Goal: Task Accomplishment & Management: Manage account settings

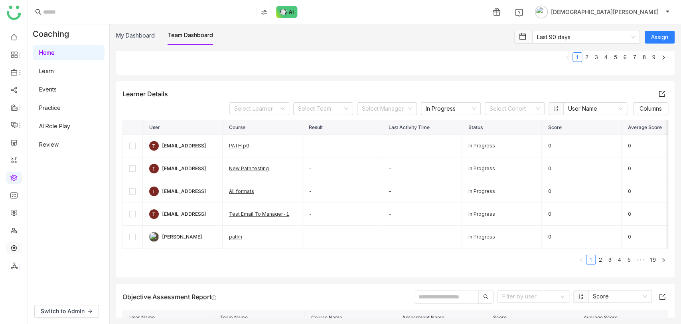
scroll to position [347, 0]
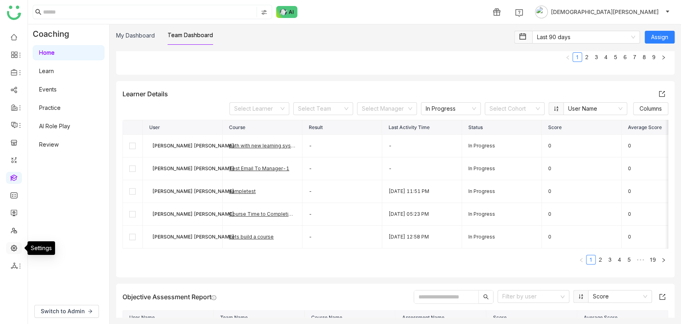
click at [16, 250] on link at bounding box center [13, 247] width 7 height 7
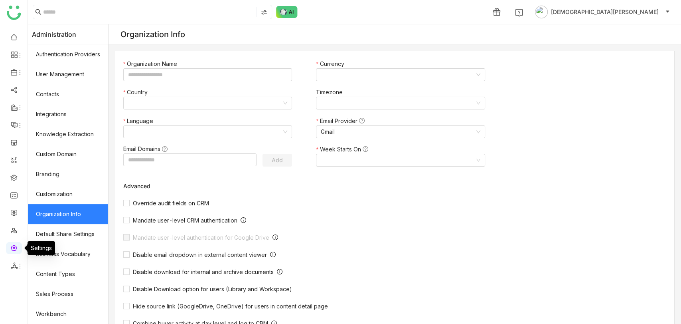
type input "*******"
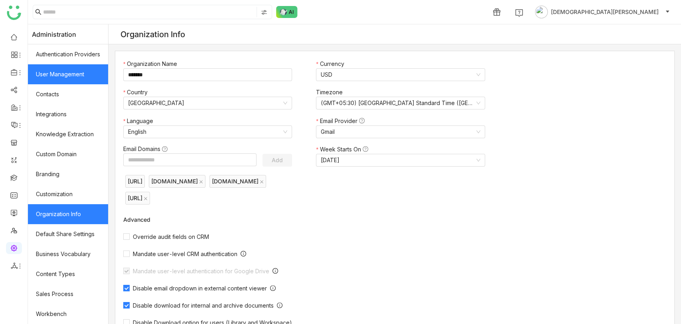
click at [73, 83] on link "User Management" at bounding box center [68, 74] width 80 height 20
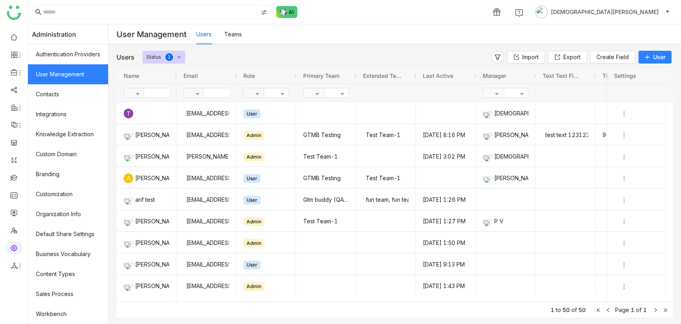
click at [649, 55] on button "User" at bounding box center [654, 57] width 33 height 13
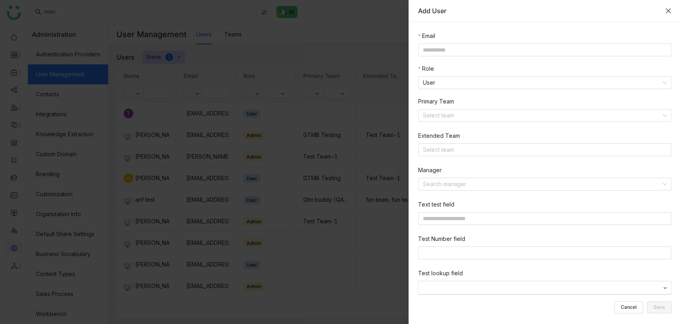
click at [666, 10] on icon "Close" at bounding box center [668, 11] width 6 height 6
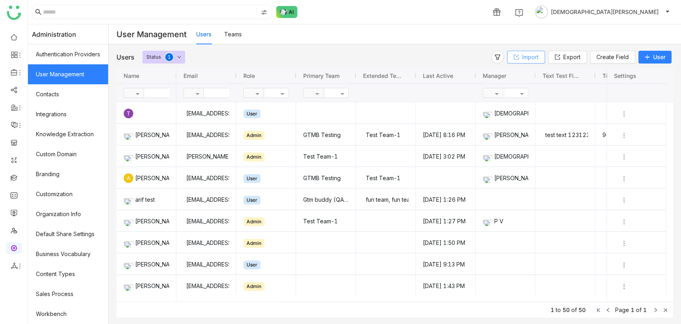
click at [530, 57] on span "Import" at bounding box center [530, 57] width 16 height 9
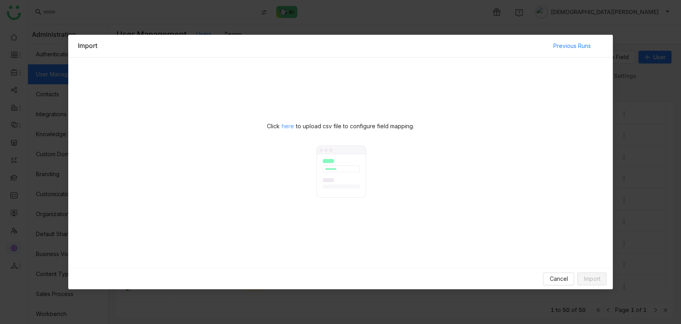
click at [290, 125] on span "here" at bounding box center [288, 126] width 12 height 9
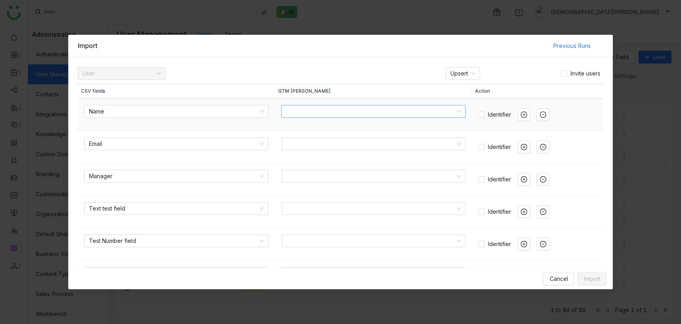
click at [333, 112] on input at bounding box center [370, 111] width 169 height 12
type input "*"
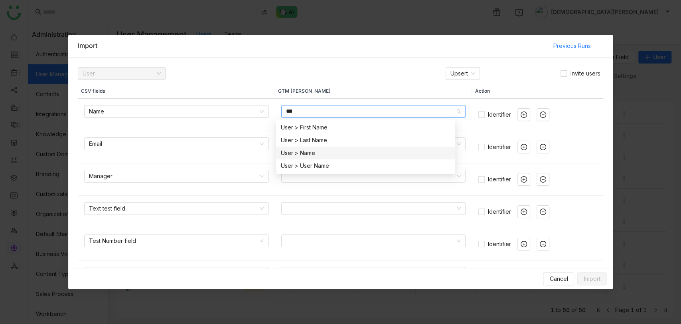
type input "***"
click at [312, 155] on div "User > Name" at bounding box center [366, 152] width 170 height 9
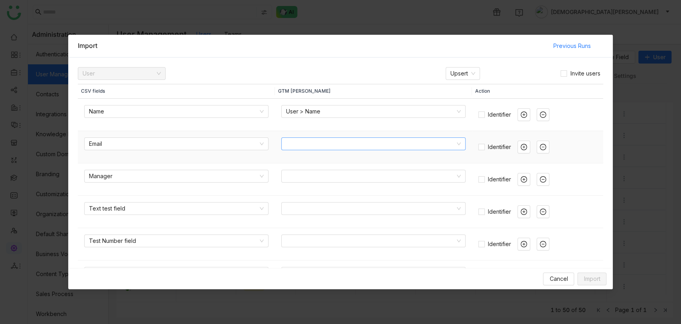
click at [291, 142] on input at bounding box center [370, 144] width 169 height 12
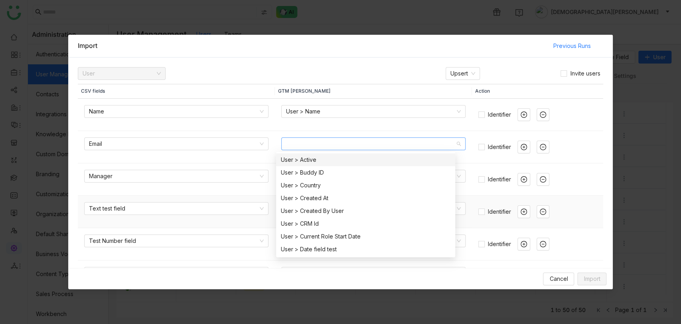
click at [249, 227] on td "Text test field" at bounding box center [176, 211] width 197 height 32
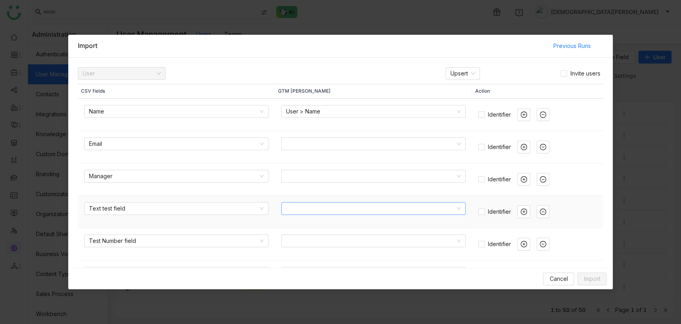
click at [390, 211] on input at bounding box center [370, 208] width 169 height 12
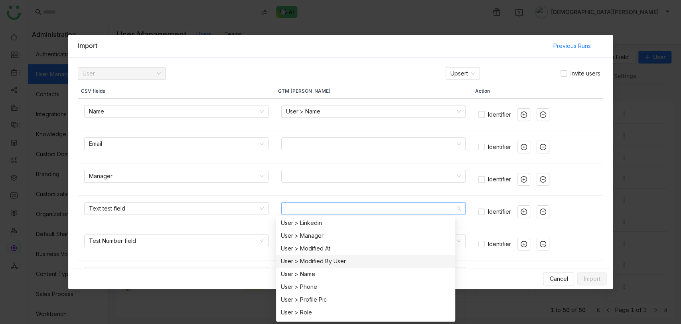
scroll to position [345, 0]
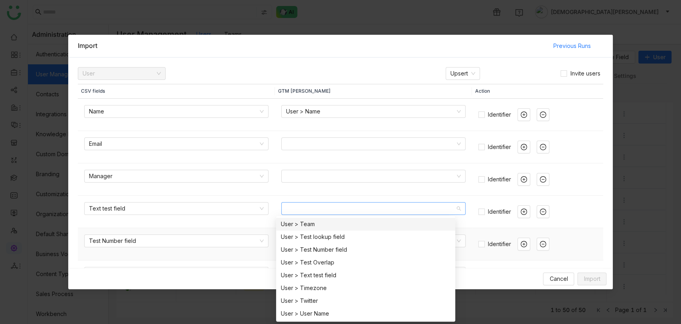
click at [473, 231] on td "Identifier" at bounding box center [537, 244] width 131 height 32
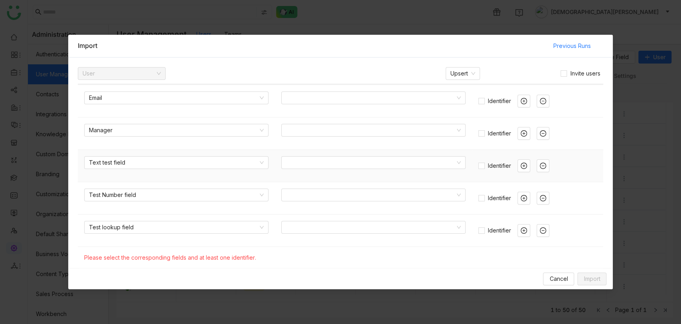
scroll to position [17, 0]
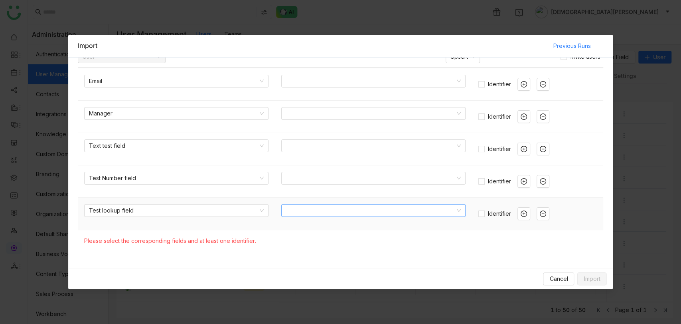
click at [336, 210] on input at bounding box center [370, 210] width 169 height 12
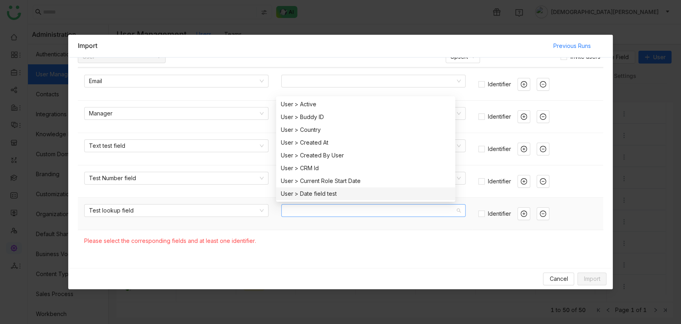
drag, startPoint x: 481, startPoint y: 235, endPoint x: 223, endPoint y: 216, distance: 258.8
click at [223, 216] on table "CSV fields GTM [PERSON_NAME] Action Name User > Name Identifier Email Identifie…" at bounding box center [341, 137] width 526 height 230
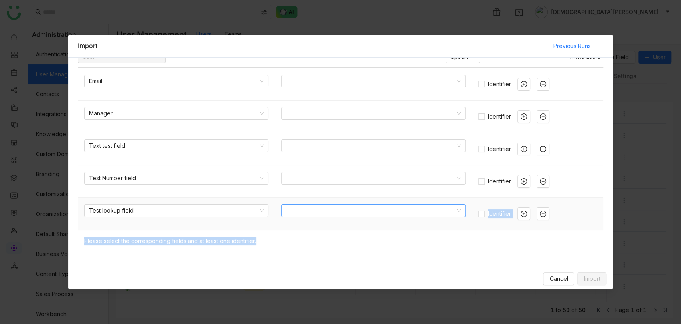
click at [313, 213] on input at bounding box center [370, 210] width 169 height 12
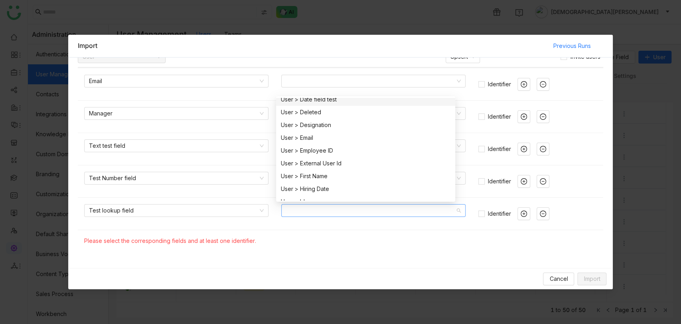
scroll to position [0, 0]
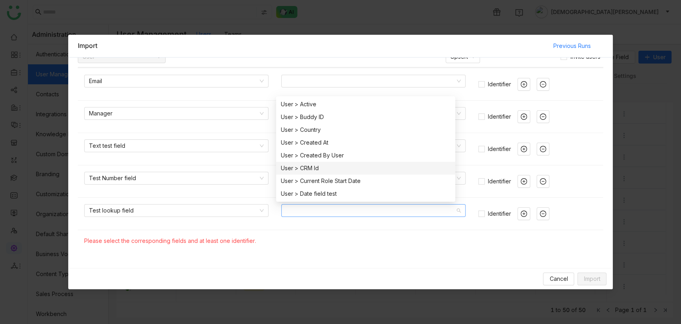
click at [336, 271] on div "Cancel Import" at bounding box center [340, 278] width 545 height 21
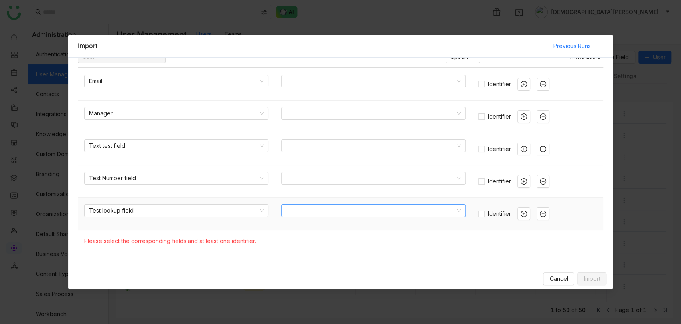
click at [334, 209] on input at bounding box center [370, 210] width 169 height 12
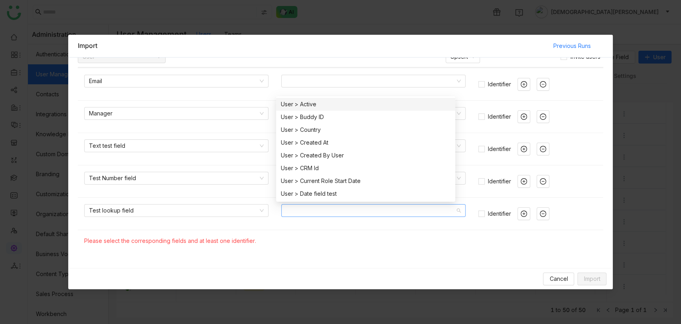
click at [370, 255] on gtmb-basic-field-mapper "CSV fields GTM [PERSON_NAME] Action Name User > Name Identifier Email Identifie…" at bounding box center [341, 162] width 526 height 191
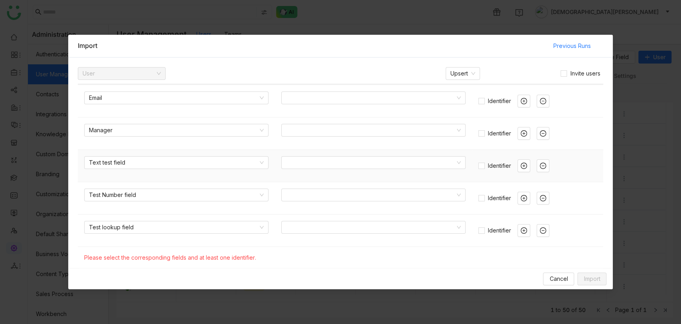
scroll to position [17, 0]
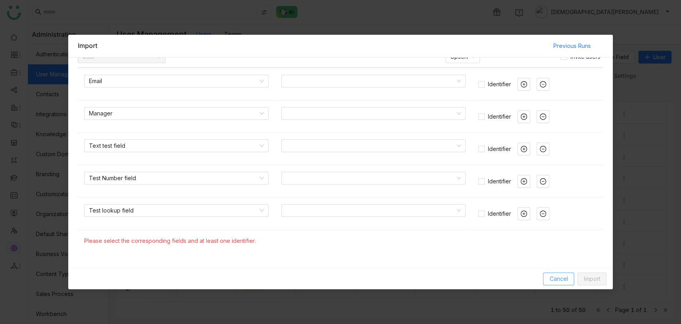
click at [557, 282] on span "Cancel" at bounding box center [558, 278] width 18 height 9
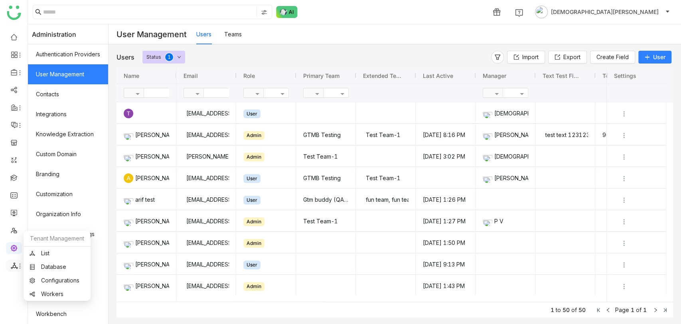
click at [19, 268] on icon at bounding box center [20, 265] width 6 height 6
click at [61, 255] on link "List" at bounding box center [57, 253] width 55 height 6
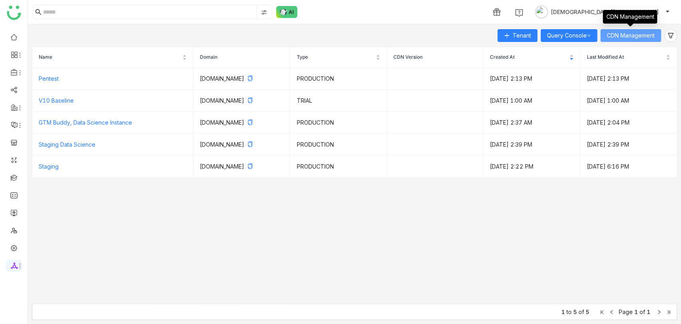
click at [632, 30] on button "CDN Management" at bounding box center [630, 35] width 61 height 13
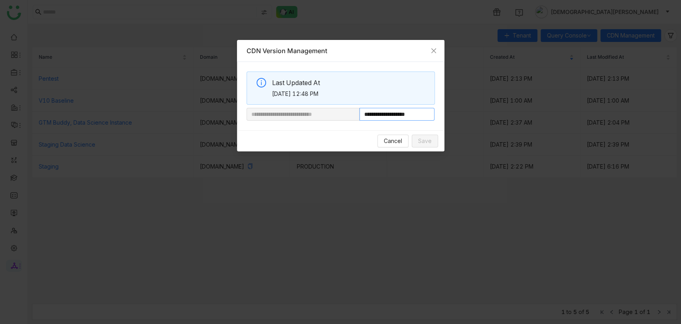
drag, startPoint x: 388, startPoint y: 114, endPoint x: 504, endPoint y: 84, distance: 119.8
click at [504, 84] on nz-modal-container "**********" at bounding box center [340, 162] width 681 height 324
paste input "**********"
type input "**********"
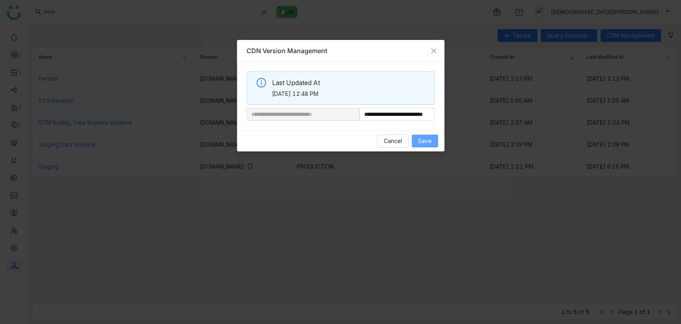
scroll to position [0, 0]
click at [426, 138] on span "Save" at bounding box center [425, 140] width 14 height 9
